Goal: Task Accomplishment & Management: Complete application form

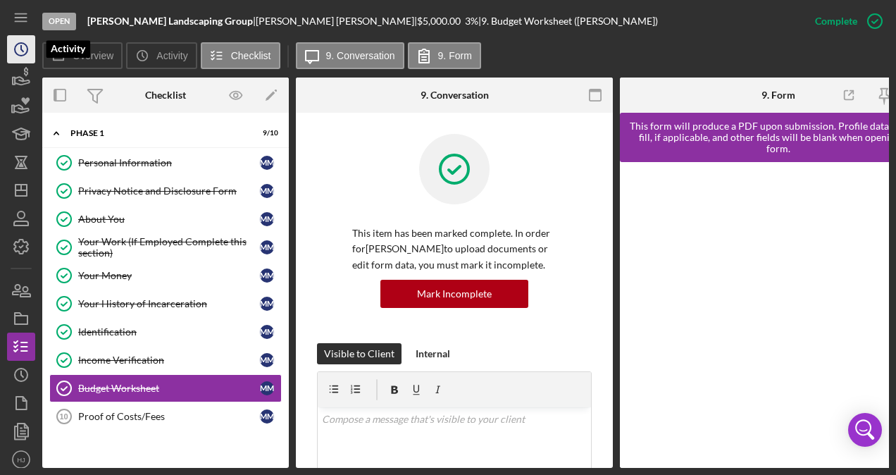
click at [19, 49] on icon "Icon/History" at bounding box center [21, 49] width 35 height 35
click at [20, 77] on icon "button" at bounding box center [21, 77] width 35 height 35
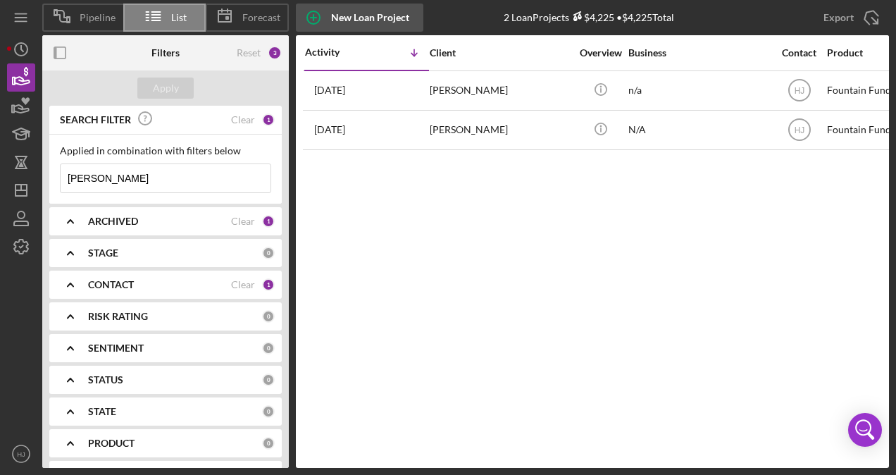
click at [389, 10] on div "New Loan Project" at bounding box center [370, 18] width 78 height 28
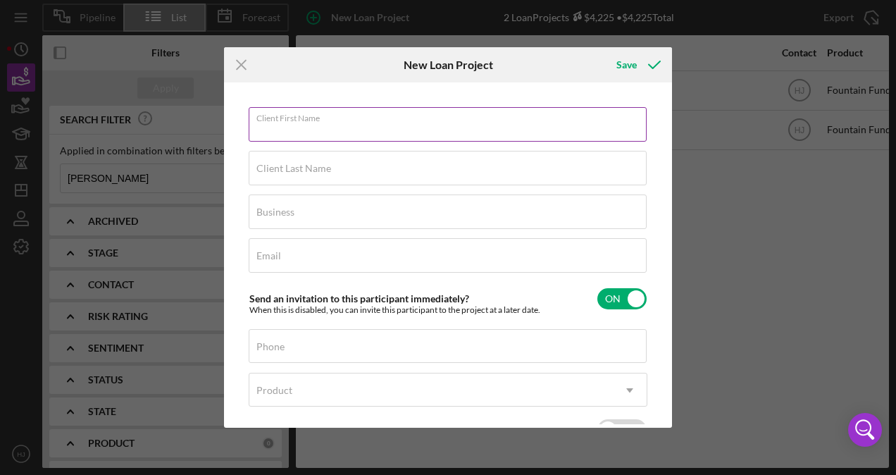
click at [397, 128] on input "Client First Name" at bounding box center [448, 124] width 398 height 34
type input "[PERSON_NAME]"
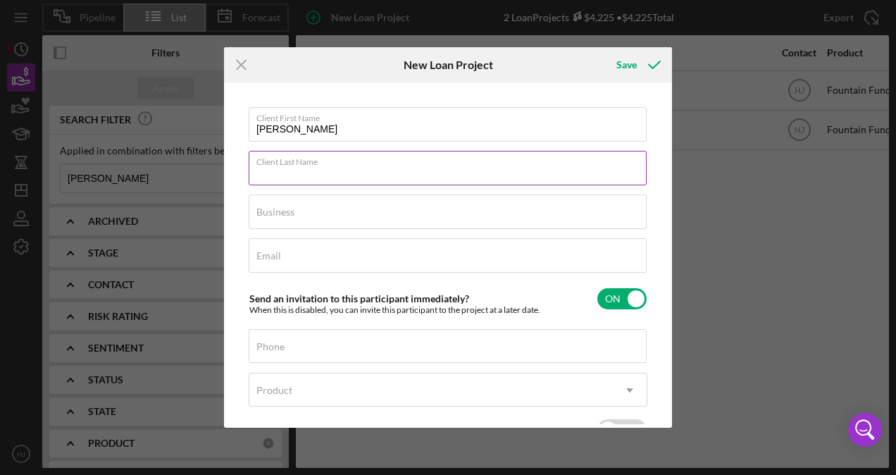
click at [324, 176] on input "Client Last Name" at bounding box center [448, 168] width 398 height 34
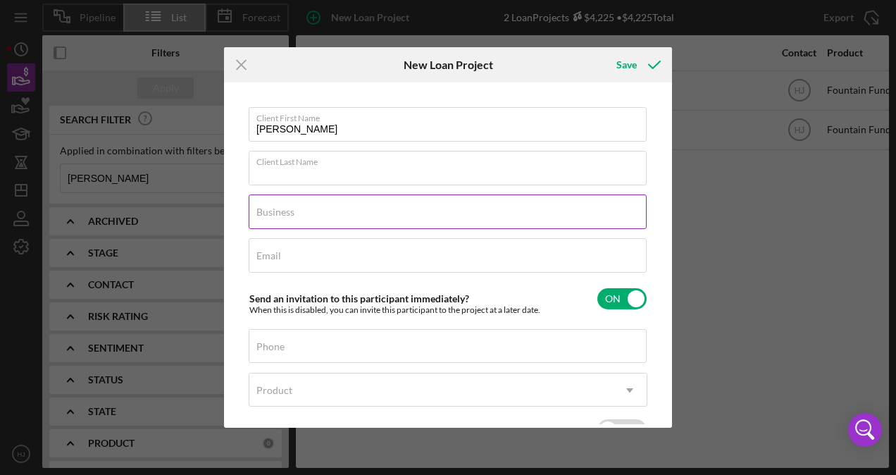
click at [262, 201] on input "Business" at bounding box center [448, 211] width 398 height 34
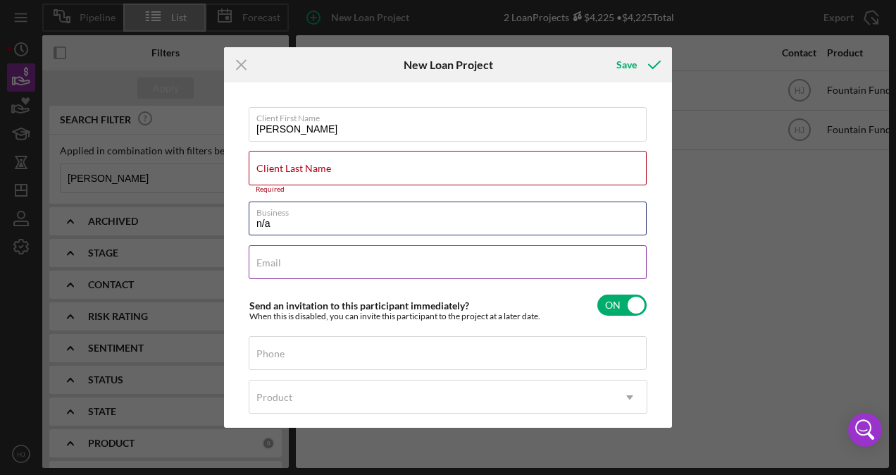
type input "n/a"
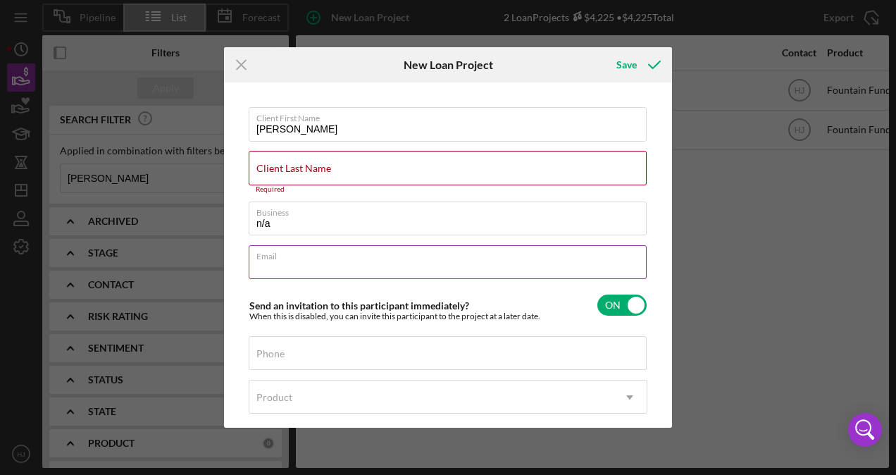
click at [255, 266] on input "Email" at bounding box center [448, 262] width 398 height 34
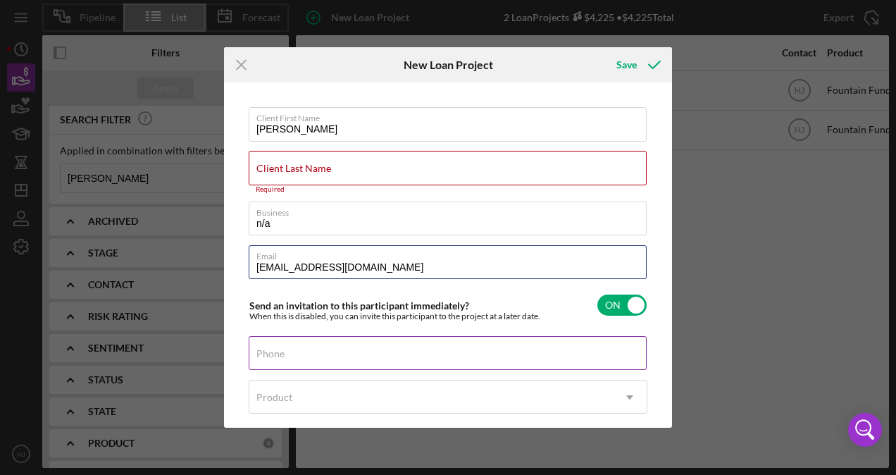
type input "[EMAIL_ADDRESS][DOMAIN_NAME]"
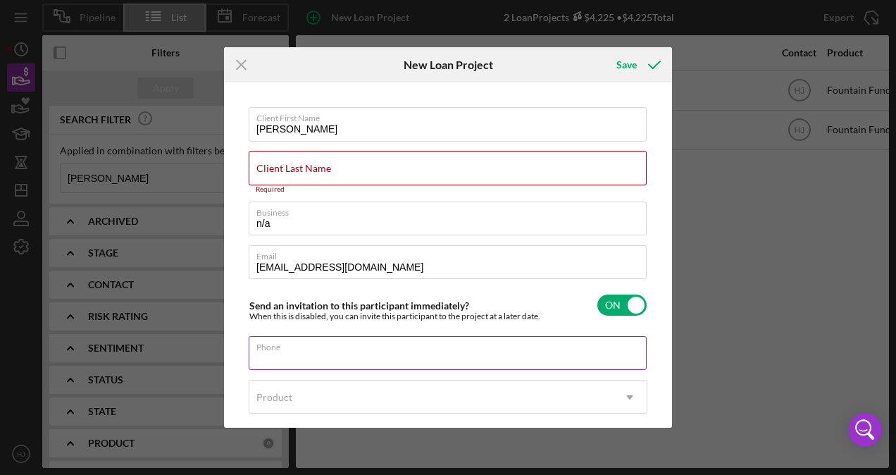
click at [385, 359] on input "Phone" at bounding box center [448, 353] width 398 height 34
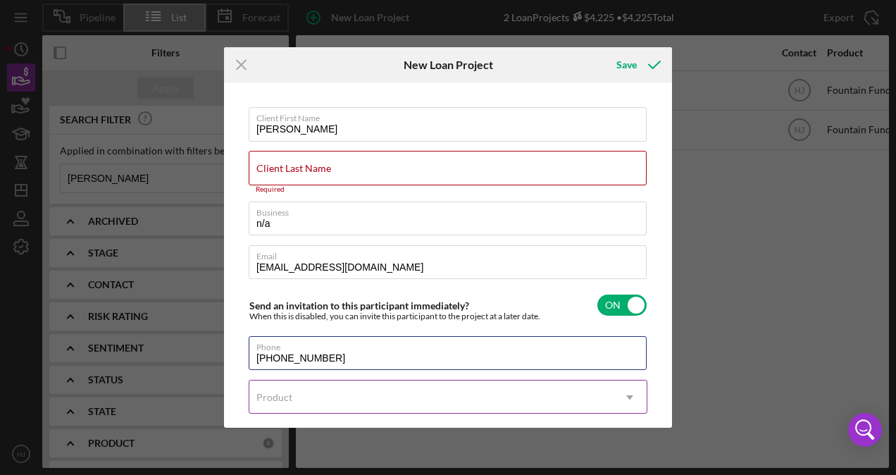
type input "[PHONE_NUMBER]"
click at [306, 392] on div "Product" at bounding box center [430, 397] width 363 height 32
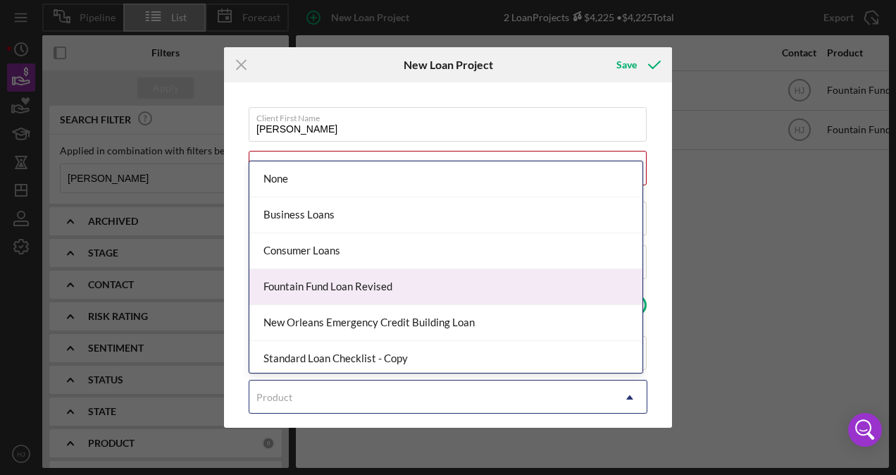
click at [324, 287] on div "Fountain Fund Loan Revised" at bounding box center [445, 287] width 393 height 36
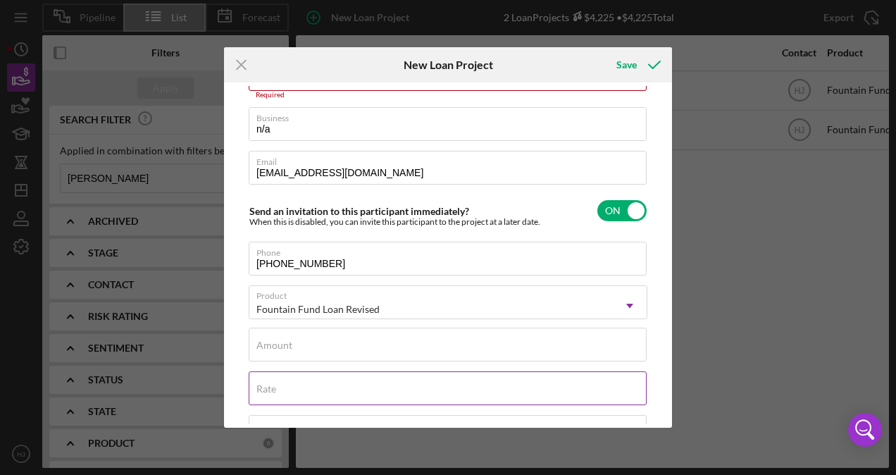
scroll to position [141, 0]
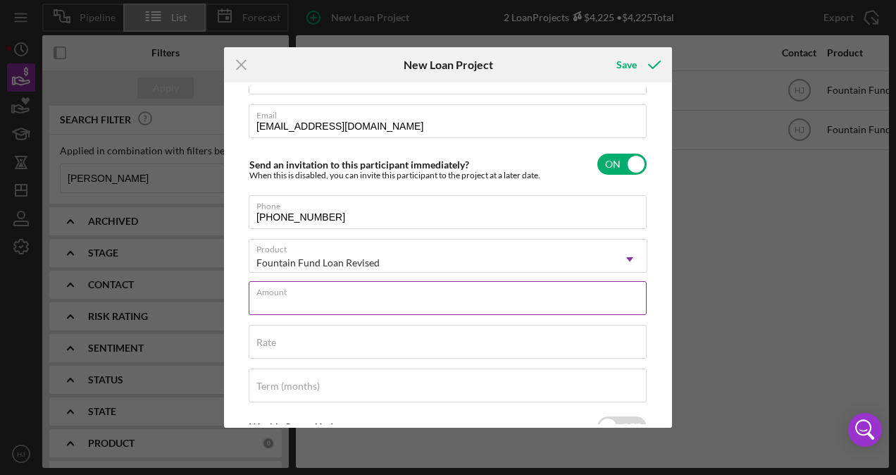
click at [335, 304] on input "Amount" at bounding box center [448, 298] width 398 height 34
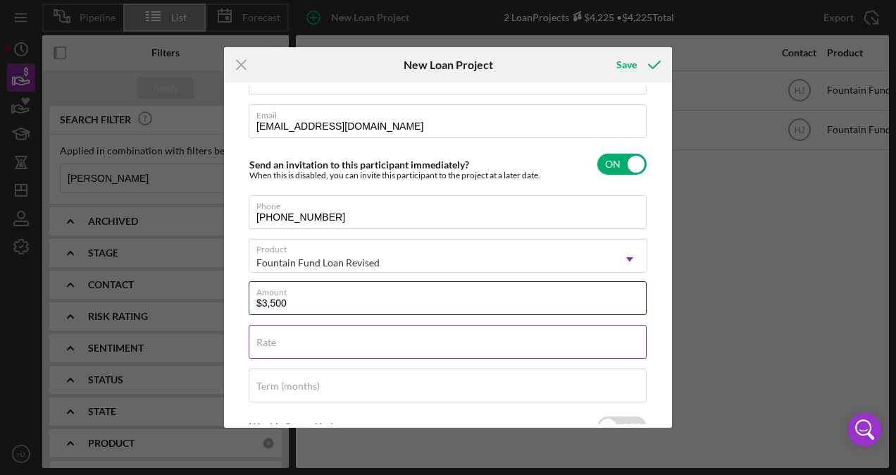
type input "$3,500"
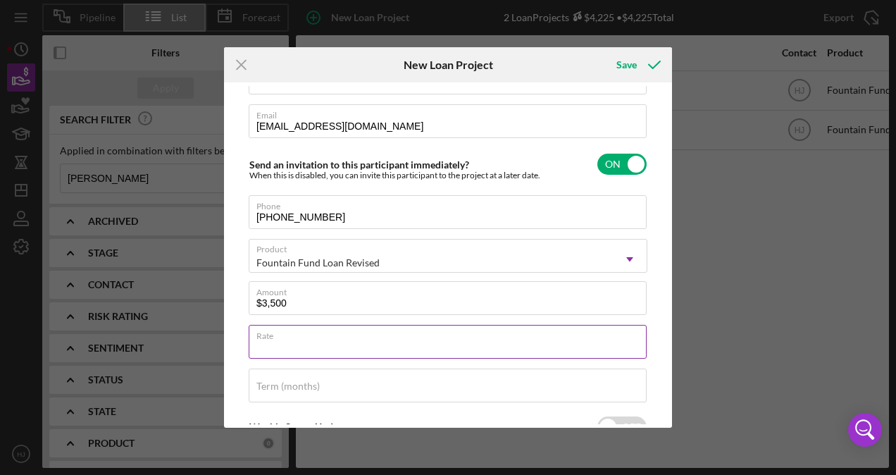
click at [327, 332] on div "Rate" at bounding box center [448, 342] width 399 height 35
type input "3.000%"
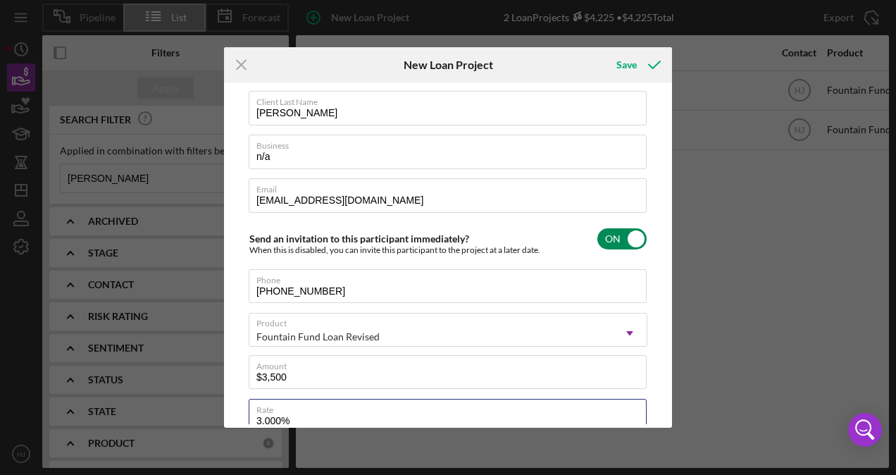
scroll to position [0, 0]
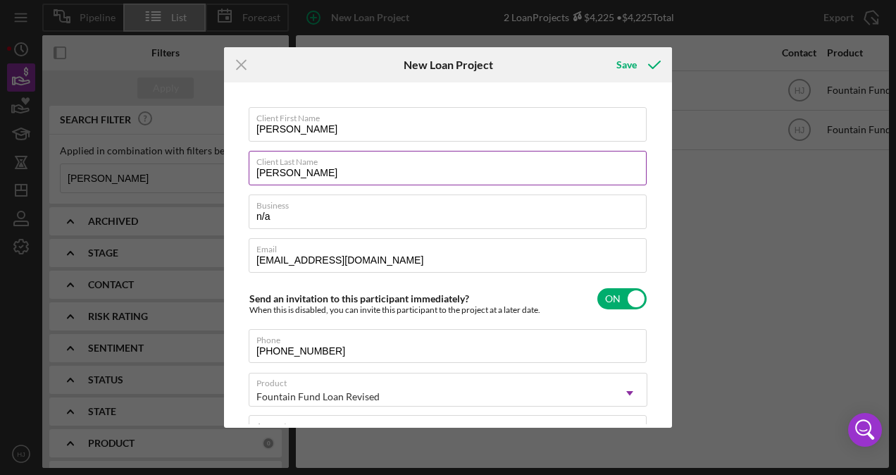
click at [323, 180] on input "[PERSON_NAME]" at bounding box center [448, 168] width 398 height 34
type input "J"
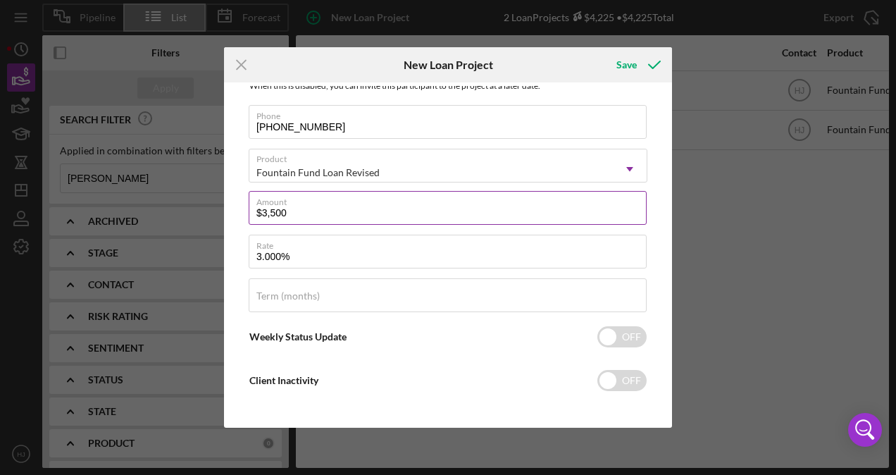
scroll to position [229, 0]
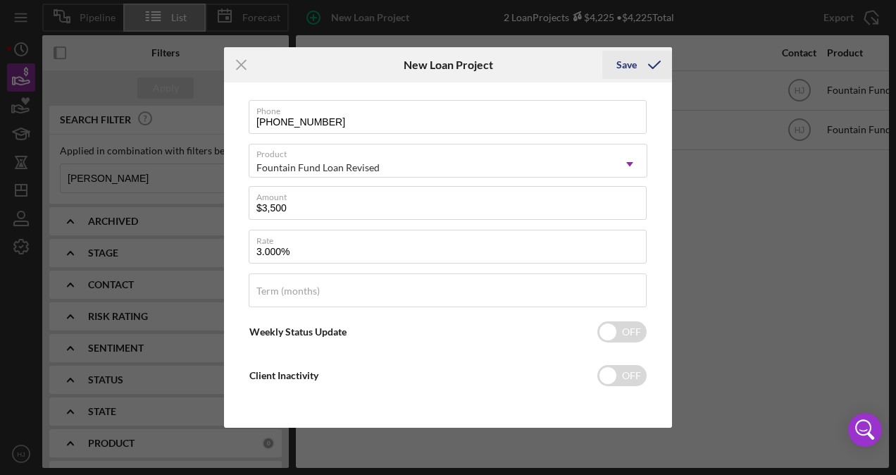
type input "[PERSON_NAME]"
click at [628, 63] on div "Save" at bounding box center [626, 65] width 20 height 28
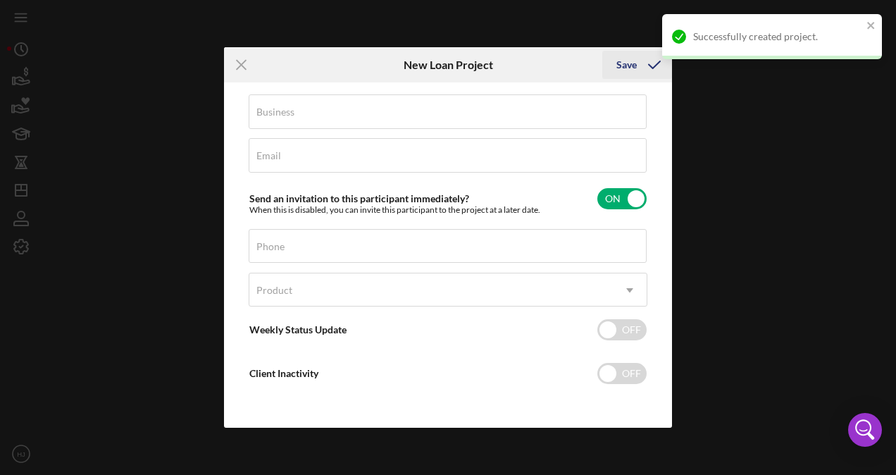
scroll to position [98, 0]
